Goal: Task Accomplishment & Management: Manage account settings

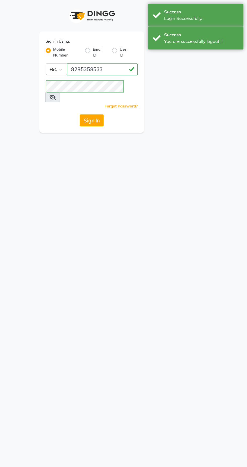
click at [95, 75] on icon at bounding box center [92, 77] width 5 height 4
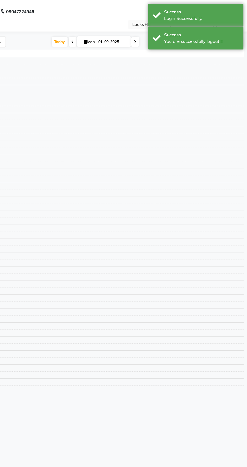
select select "en"
